Goal: Information Seeking & Learning: Learn about a topic

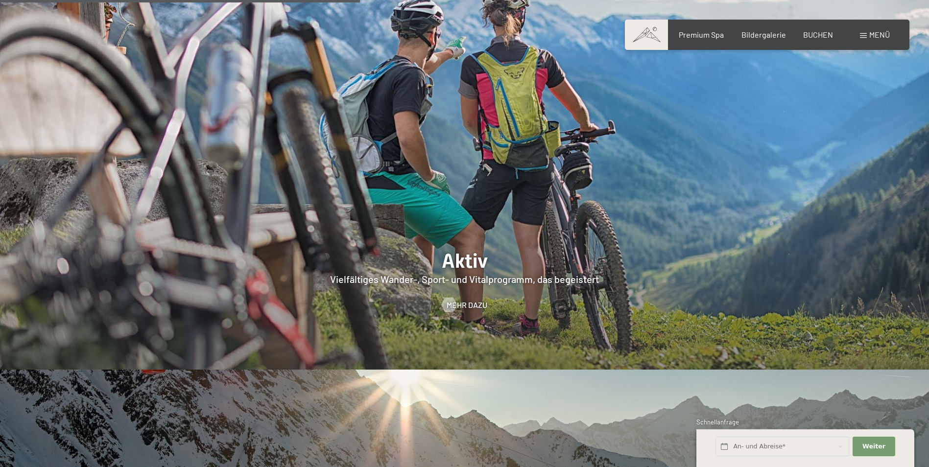
scroll to position [2154, 0]
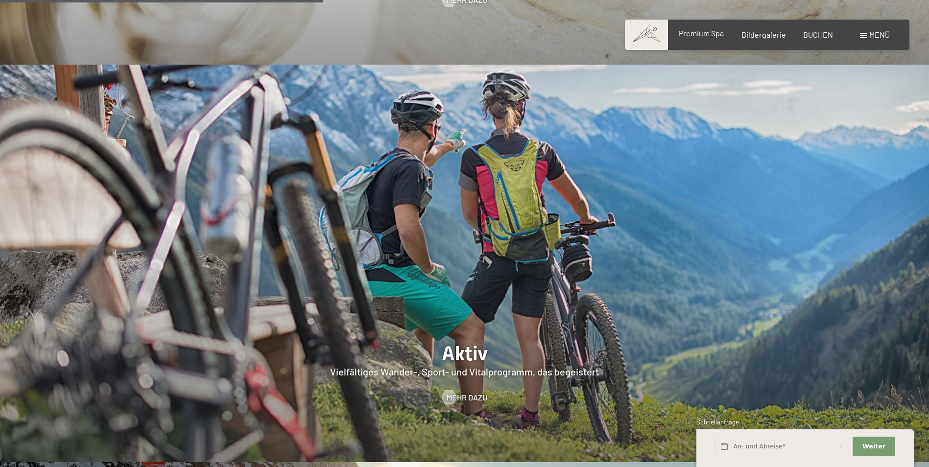
click at [724, 37] on span "Premium Spa" at bounding box center [701, 32] width 45 height 9
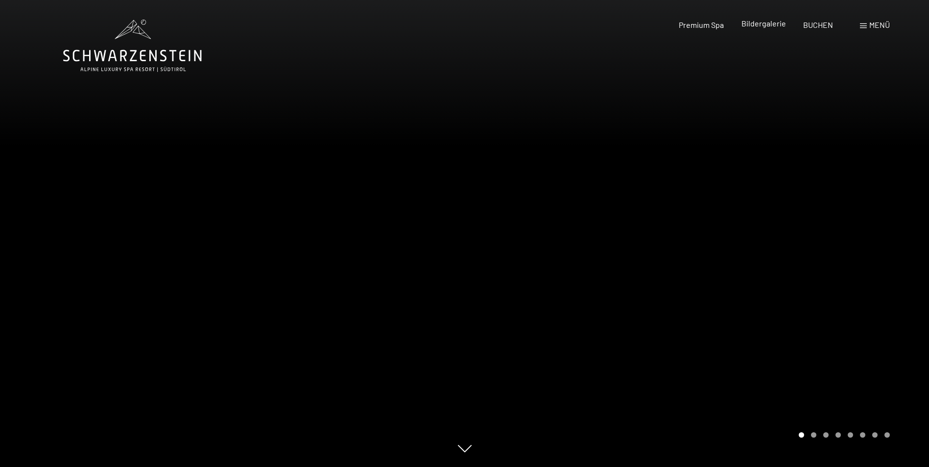
click at [751, 27] on span "Bildergalerie" at bounding box center [763, 23] width 45 height 9
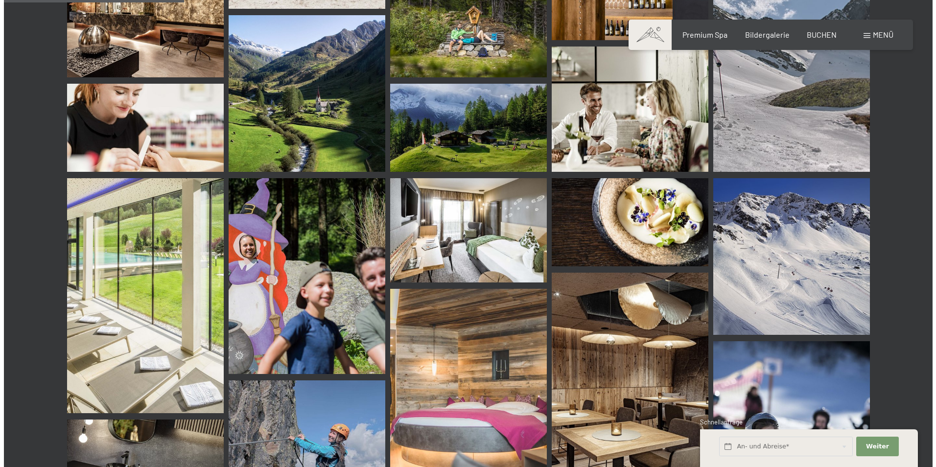
scroll to position [2497, 0]
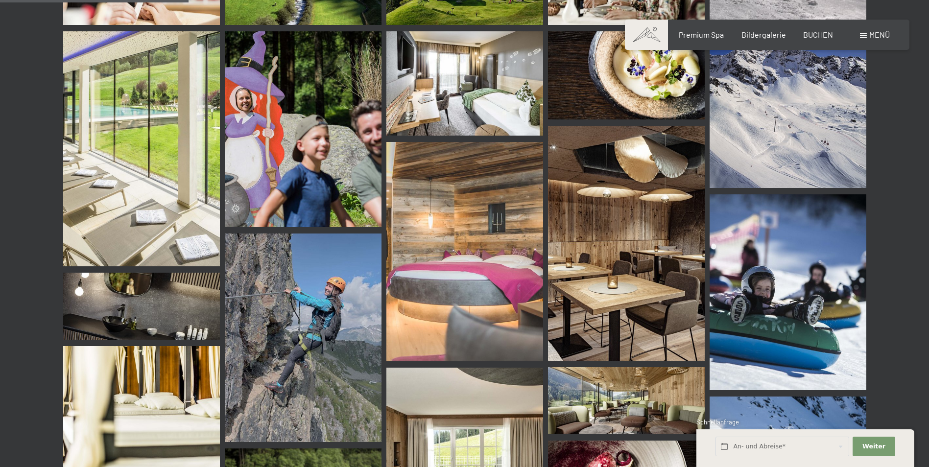
click at [876, 32] on span "Menü" at bounding box center [879, 34] width 21 height 9
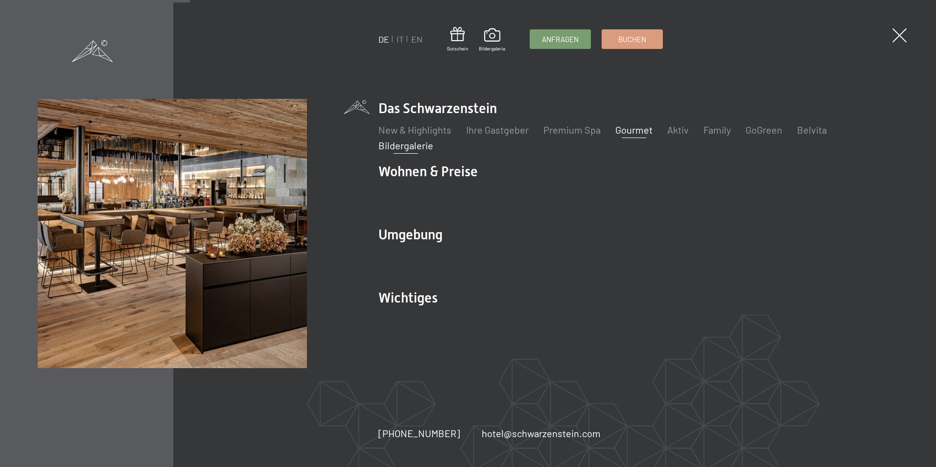
click at [626, 126] on link "Gourmet" at bounding box center [633, 130] width 37 height 12
